Goal: Navigation & Orientation: Find specific page/section

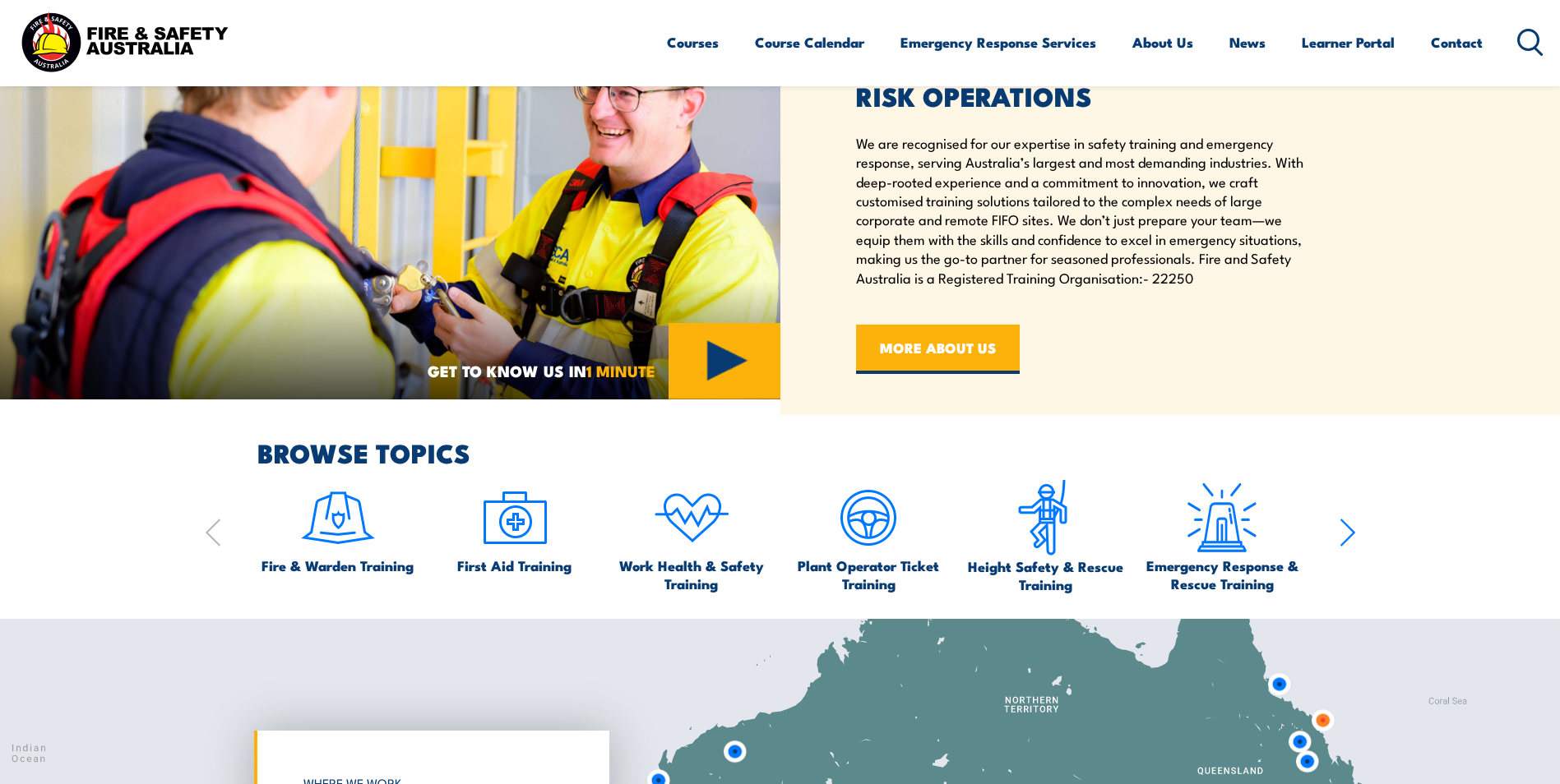
scroll to position [822, 0]
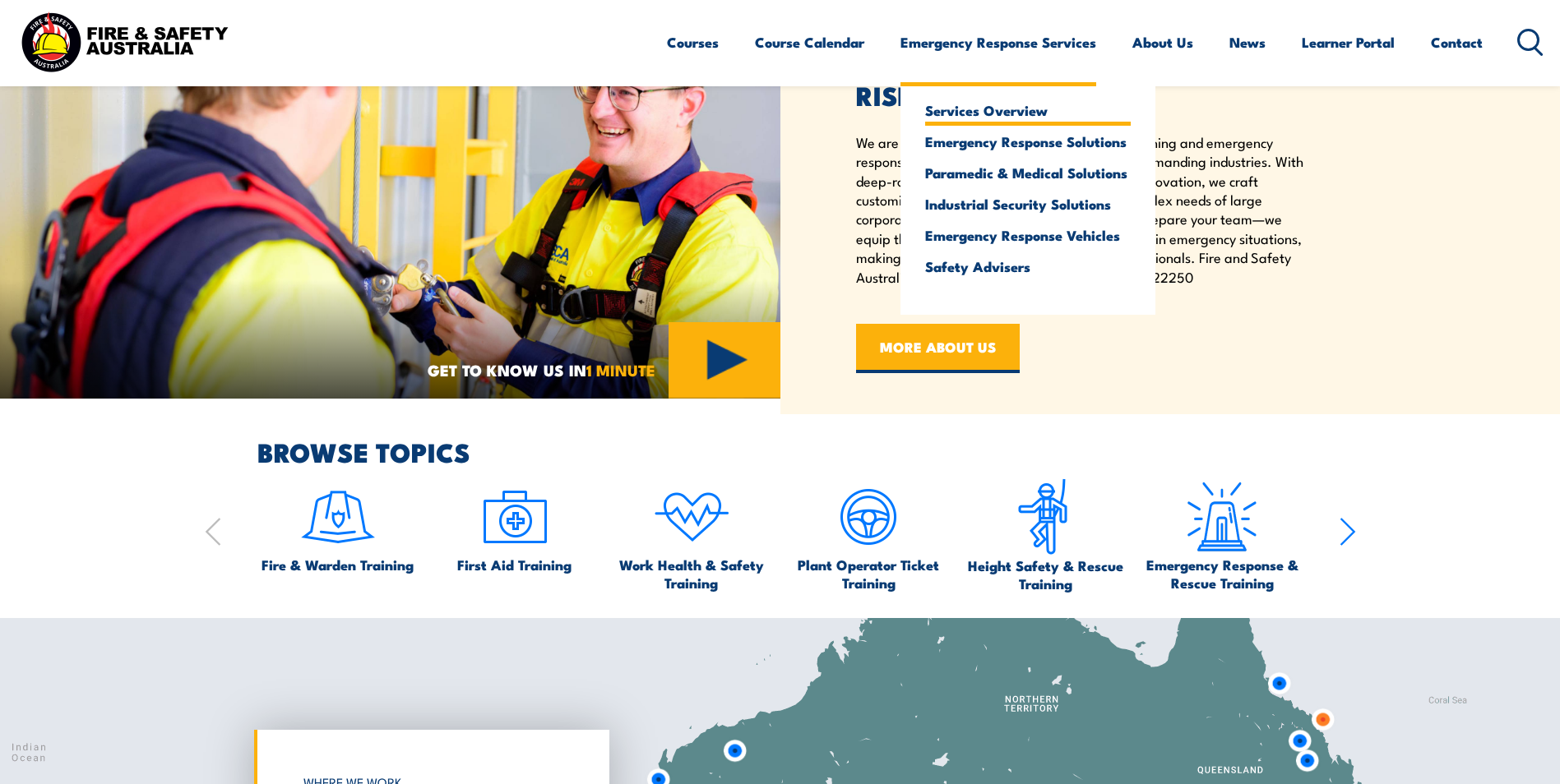
click at [991, 117] on link "Services Overview" at bounding box center [1027, 110] width 205 height 15
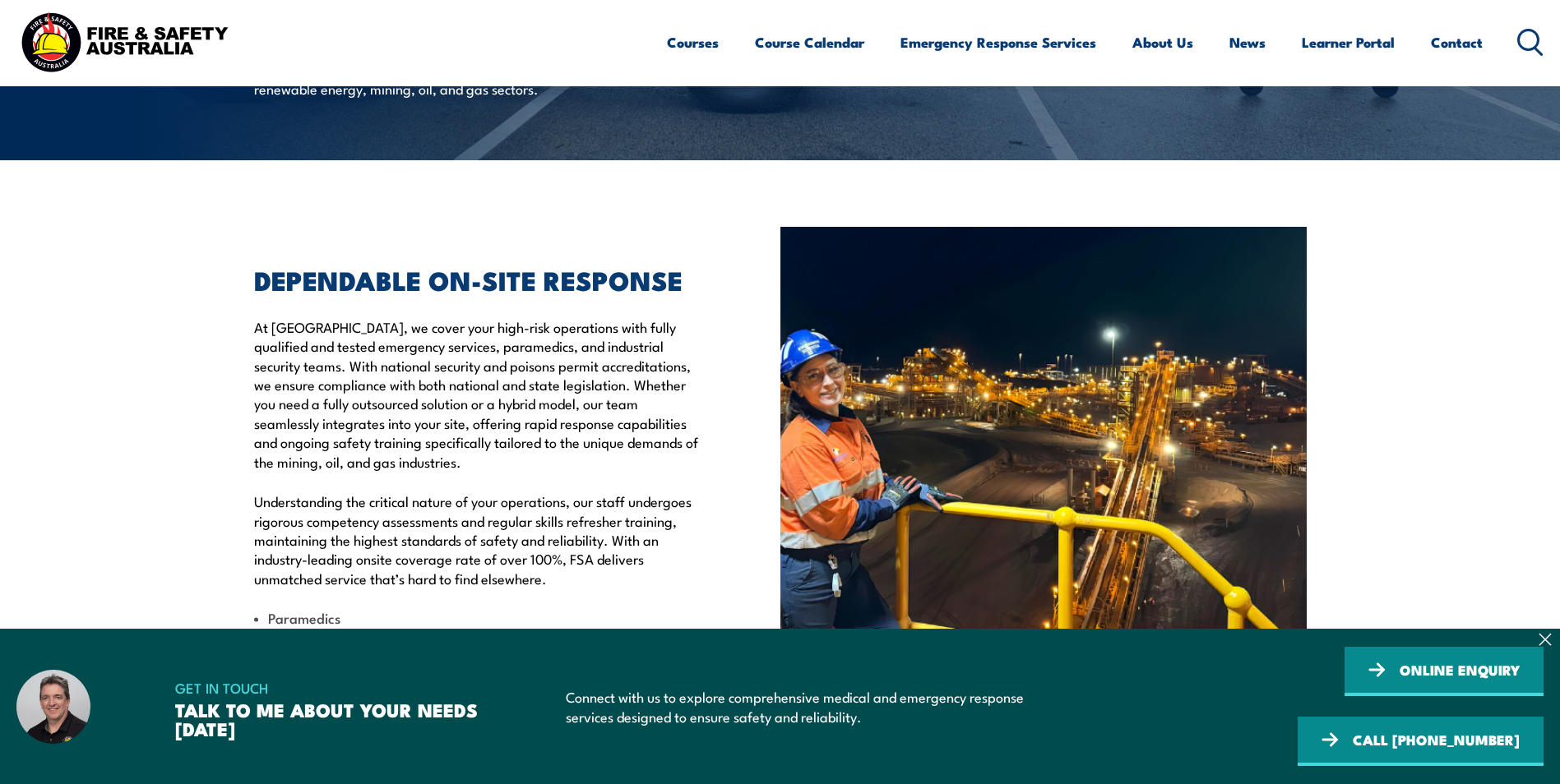
scroll to position [329, 0]
click at [1557, 684] on section "GET IN TOUCH TALK TO ME ABOUT YOUR NEEDS TODAY Connect with us to explore compr…" at bounding box center [780, 706] width 1560 height 155
click at [1541, 645] on icon at bounding box center [1544, 640] width 11 height 11
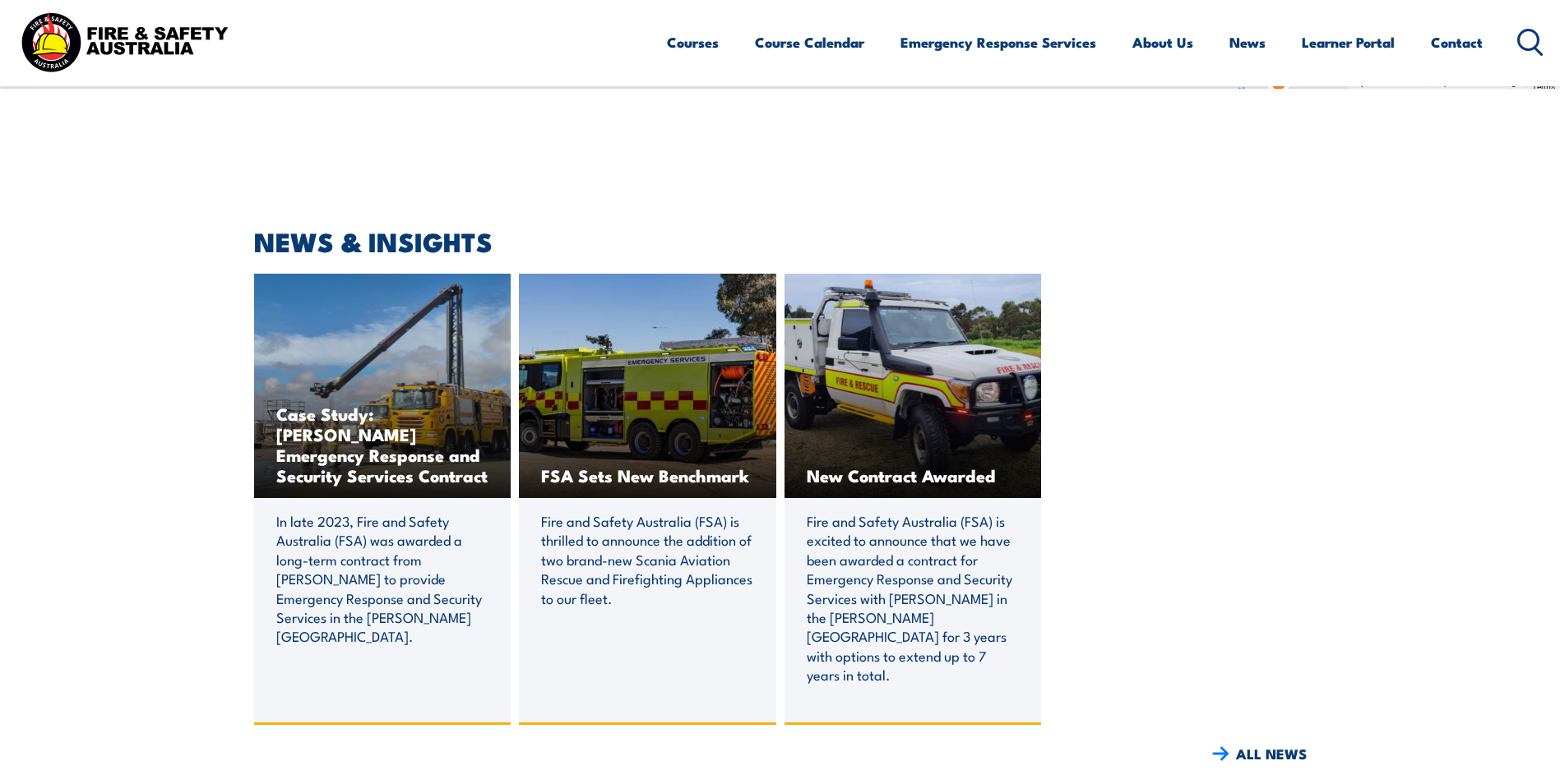
scroll to position [5834, 0]
